Goal: Find specific page/section: Find specific page/section

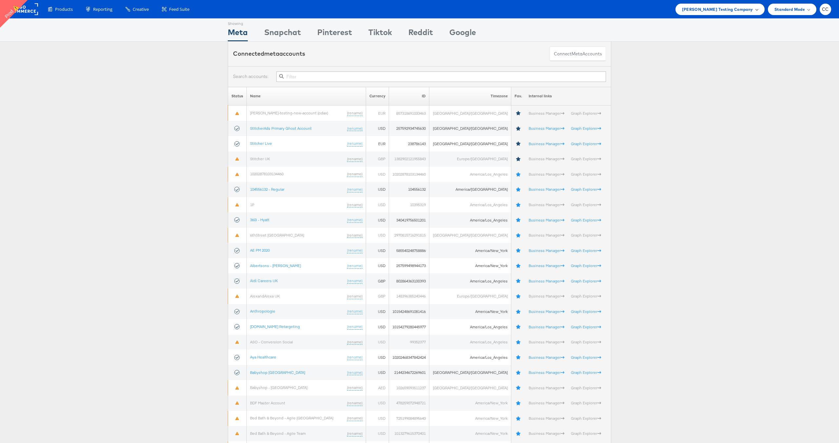
click at [753, 9] on div "Colin Clarke Testing Company" at bounding box center [720, 9] width 76 height 7
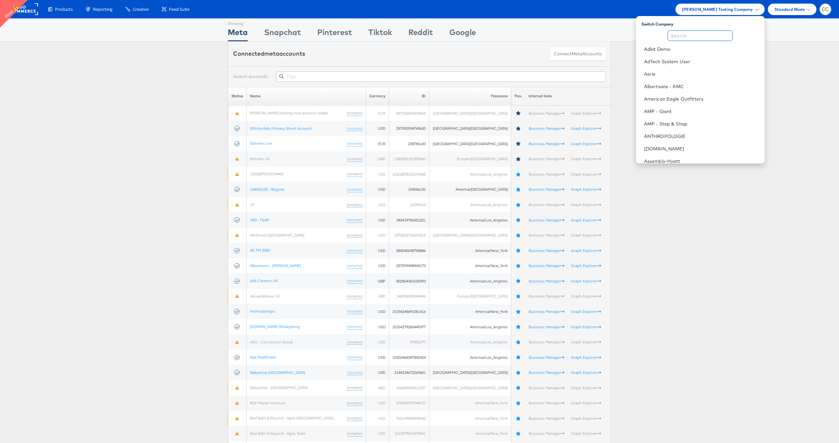
click at [684, 35] on input "text" at bounding box center [700, 35] width 65 height 10
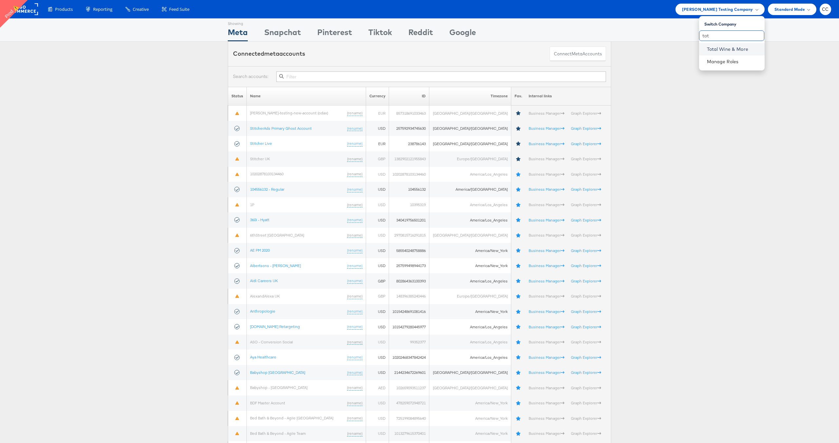
type input "tot"
click at [729, 46] on link "Total Wine & More" at bounding box center [733, 49] width 52 height 7
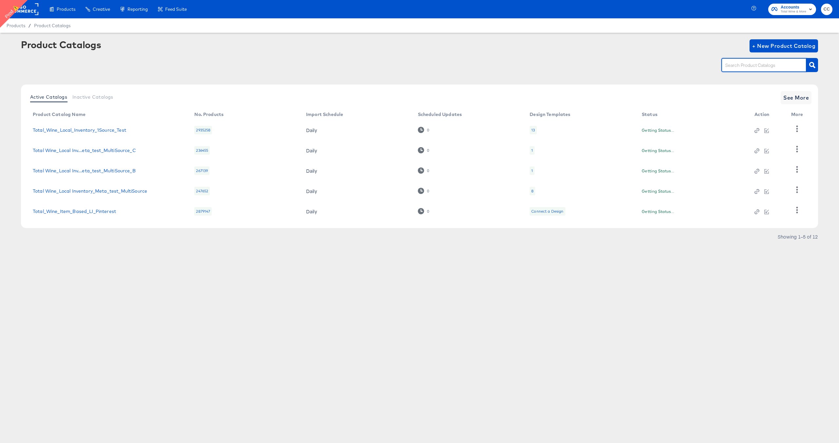
click at [740, 66] on input "text" at bounding box center [759, 66] width 70 height 8
paste input "Total Wine_Local Inventory_Facebook"
type input "Total Wine_Local Inventory_Facebook"
click at [814, 68] on button "button" at bounding box center [812, 65] width 11 height 14
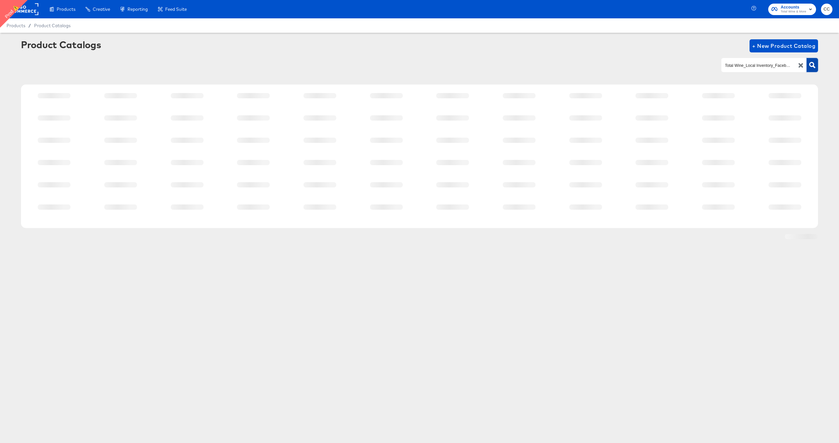
scroll to position [0, 0]
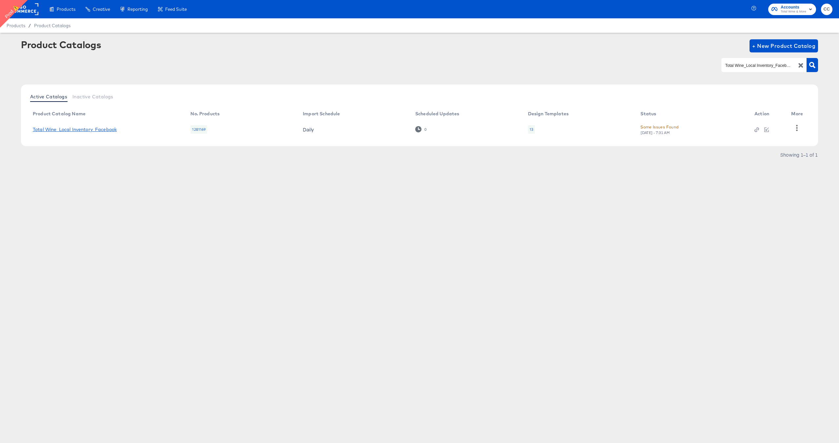
click at [93, 129] on link "Total Wine_Local Inventory_Facebook" at bounding box center [75, 129] width 84 height 5
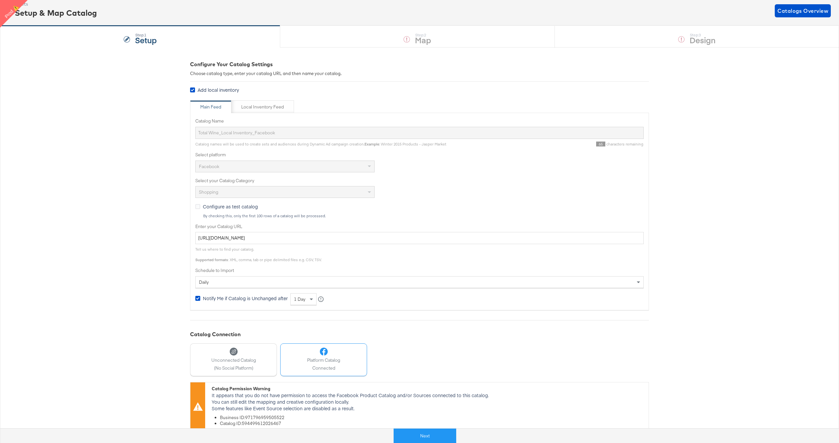
scroll to position [45, 0]
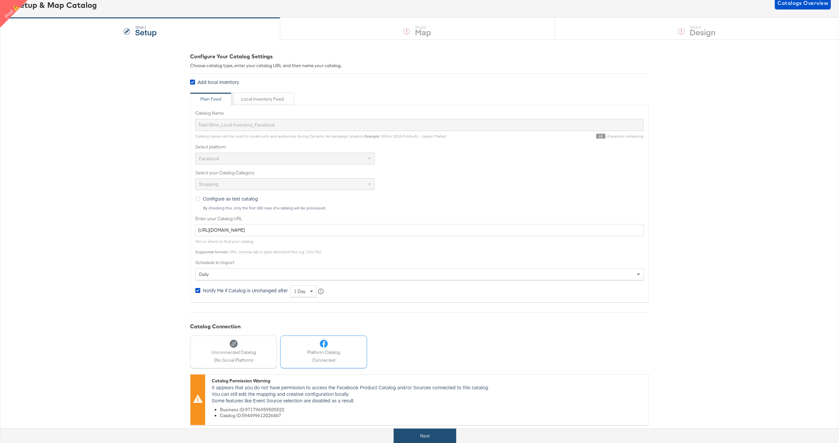
click at [417, 438] on button "Next" at bounding box center [425, 436] width 63 height 15
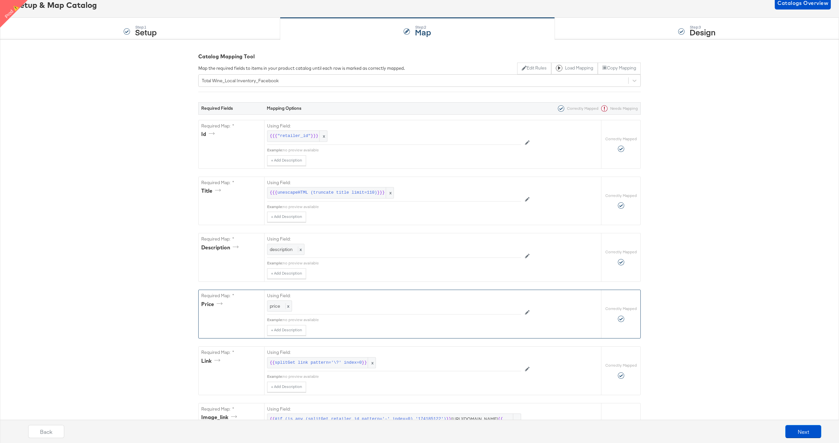
scroll to position [0, 0]
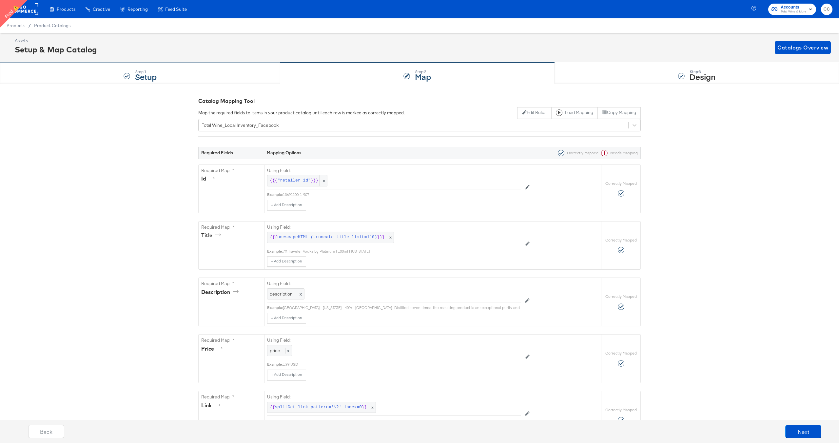
click at [167, 70] on div "Step: 1 Setup" at bounding box center [140, 74] width 280 height 22
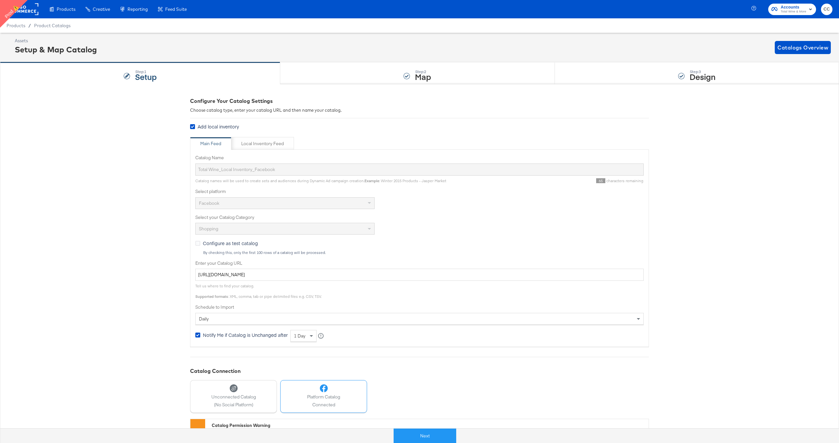
scroll to position [45, 0]
